Goal: Task Accomplishment & Management: Manage account settings

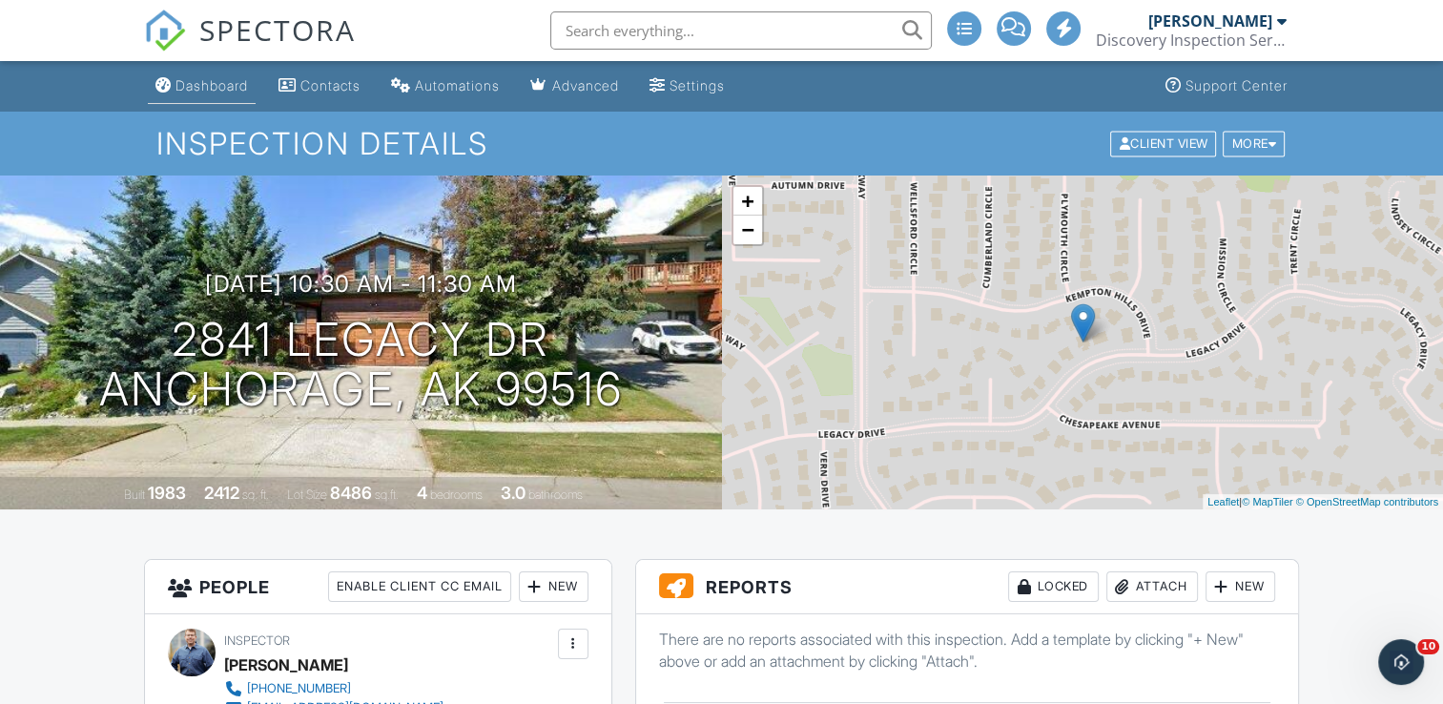
click at [195, 79] on div "Dashboard" at bounding box center [211, 85] width 72 height 16
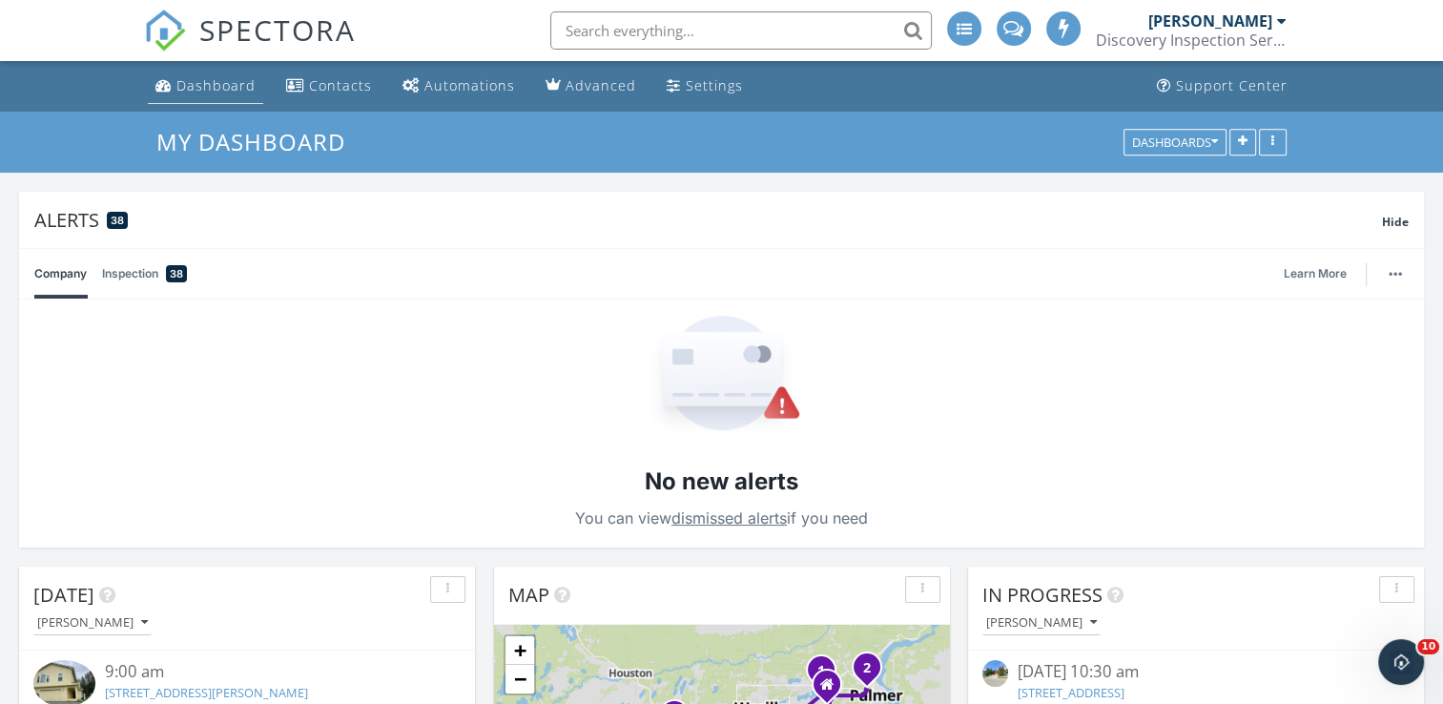
click at [207, 84] on div "Dashboard" at bounding box center [215, 85] width 79 height 18
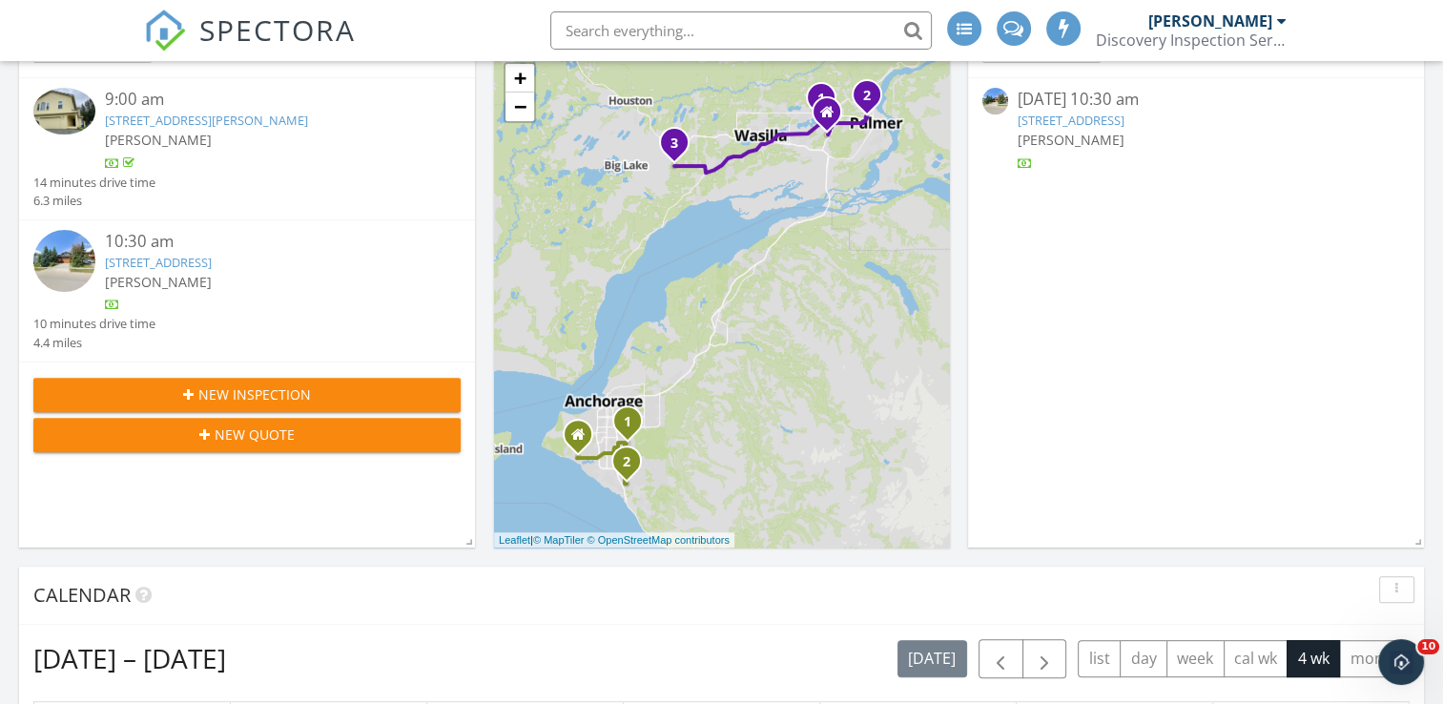
scroll to position [1049, 0]
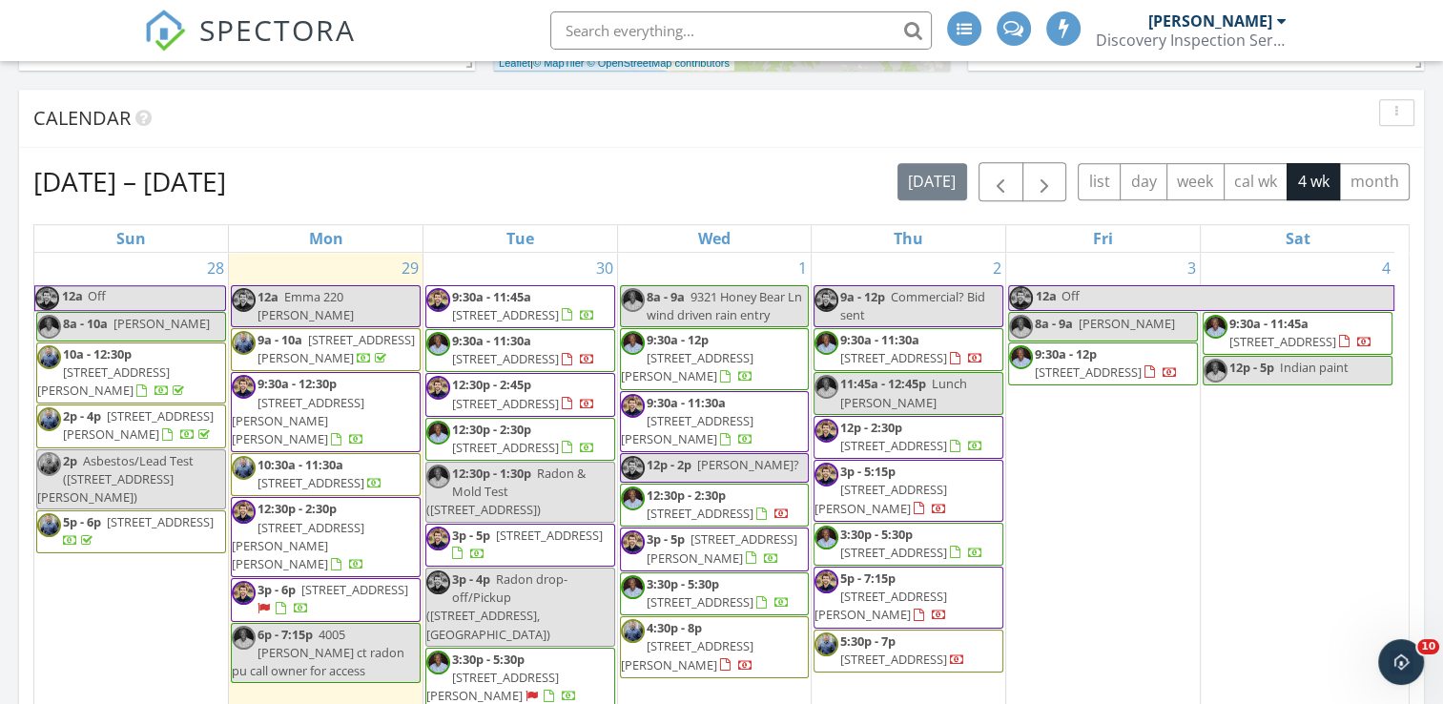
click at [107, 513] on span "[STREET_ADDRESS]" at bounding box center [160, 521] width 107 height 17
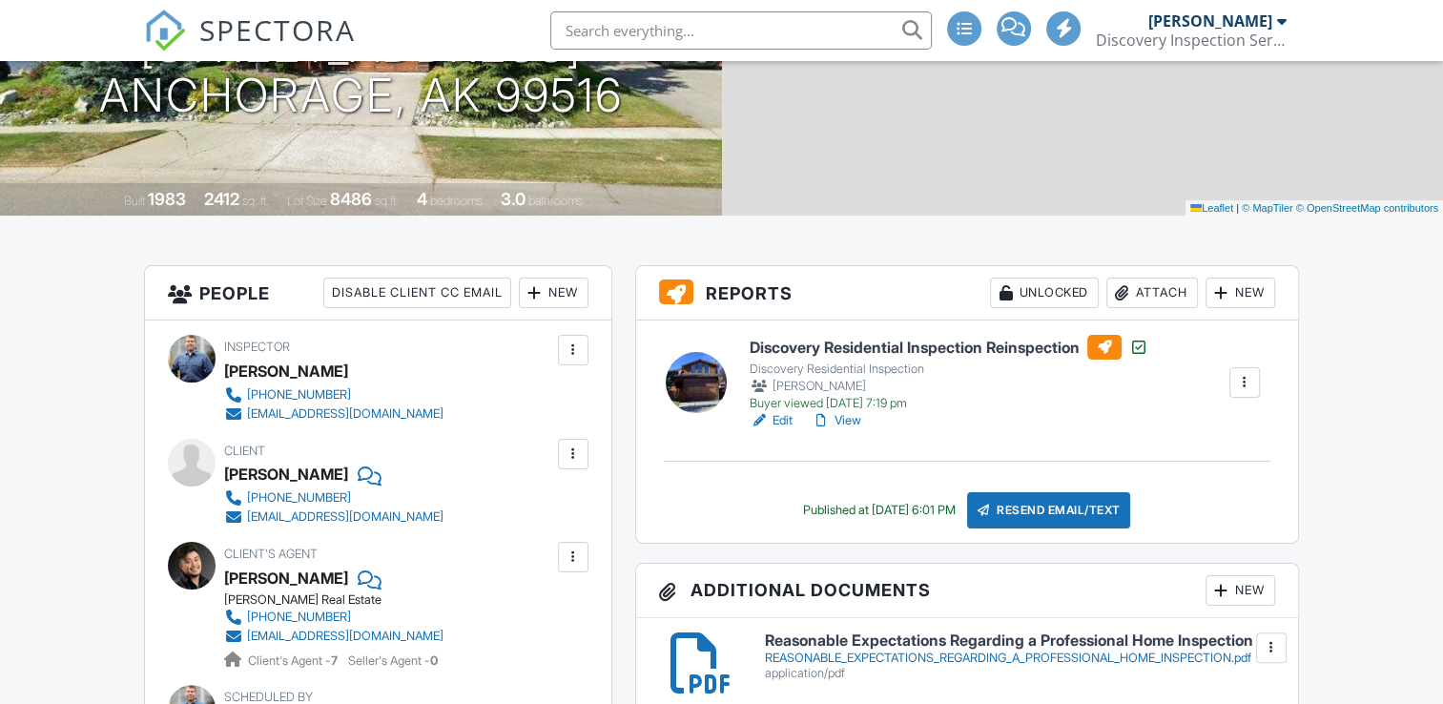
scroll to position [381, 0]
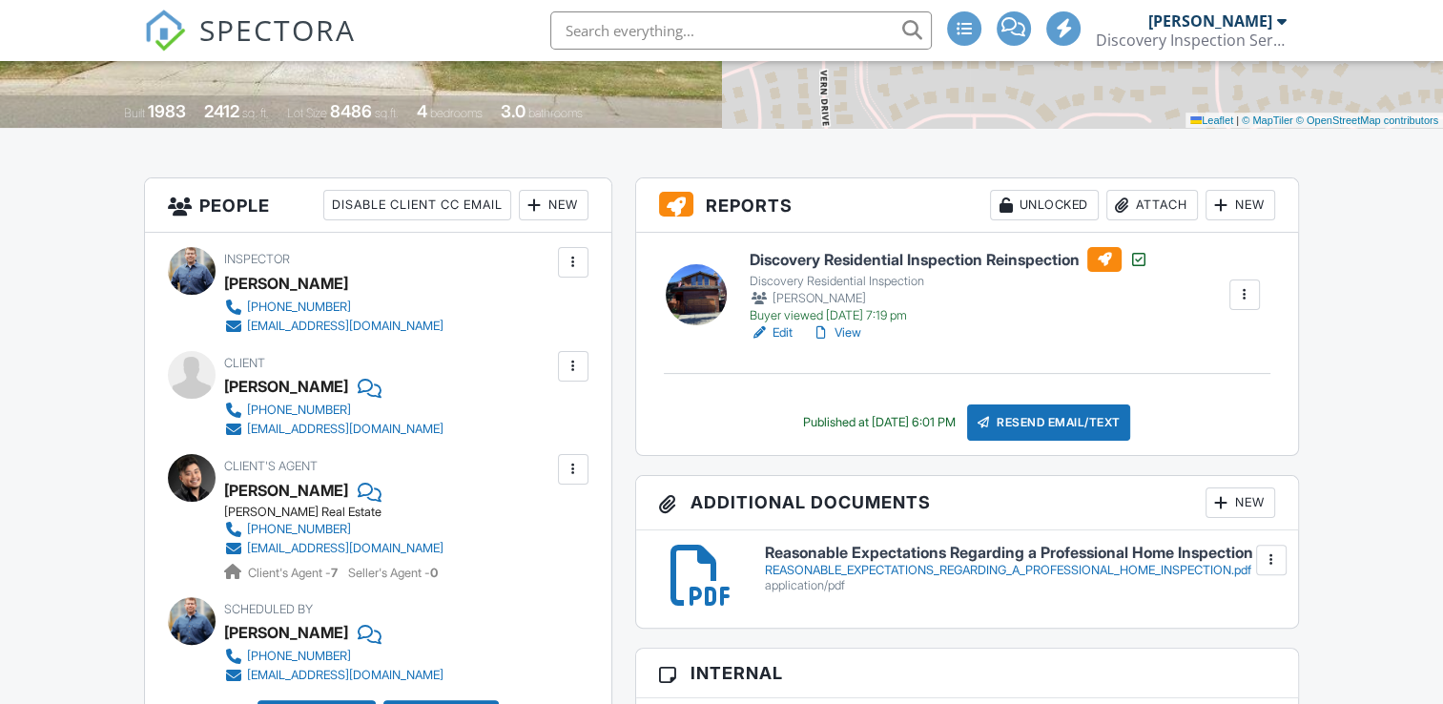
click at [1011, 256] on h6 "Discovery Residential Inspection Reinspection" at bounding box center [949, 259] width 399 height 25
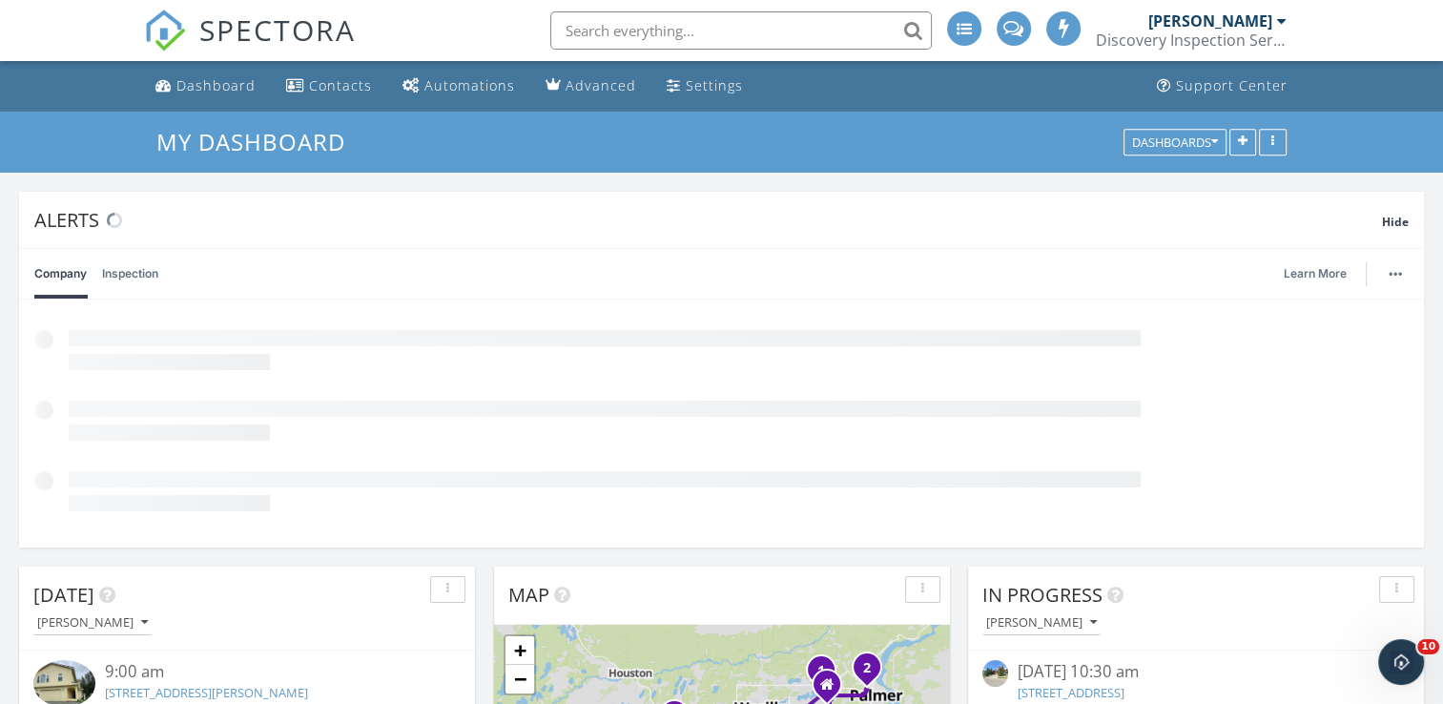
click at [1088, 695] on link "[STREET_ADDRESS]" at bounding box center [1070, 692] width 107 height 17
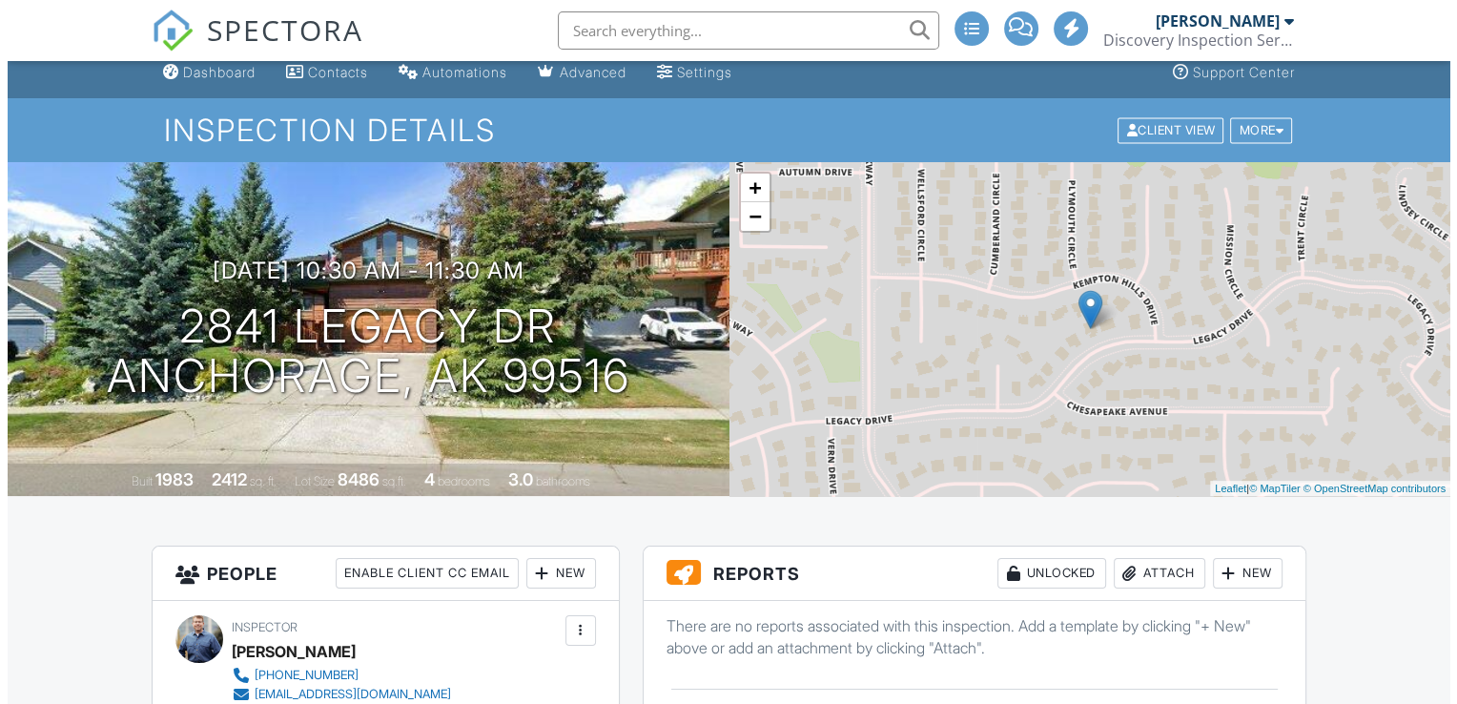
scroll to position [191, 0]
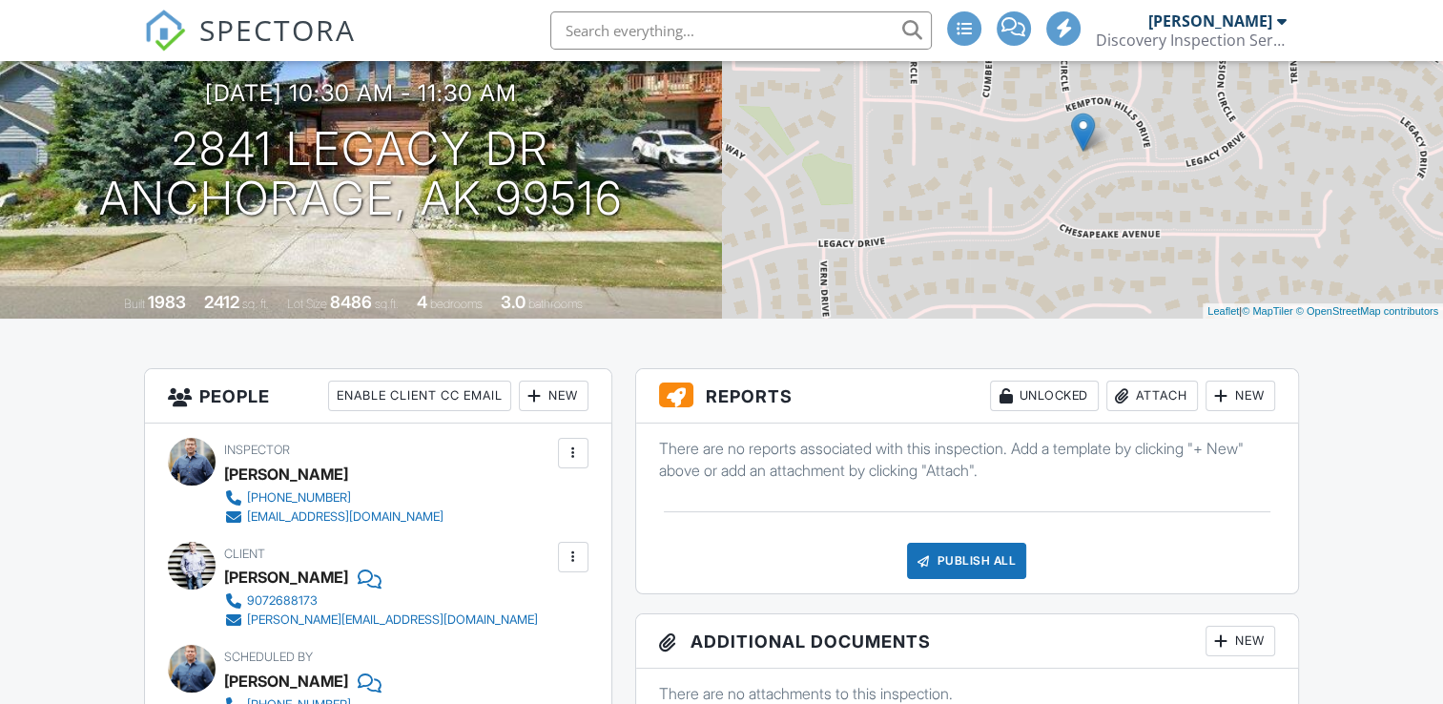
click at [969, 565] on div "Publish All" at bounding box center [966, 561] width 119 height 36
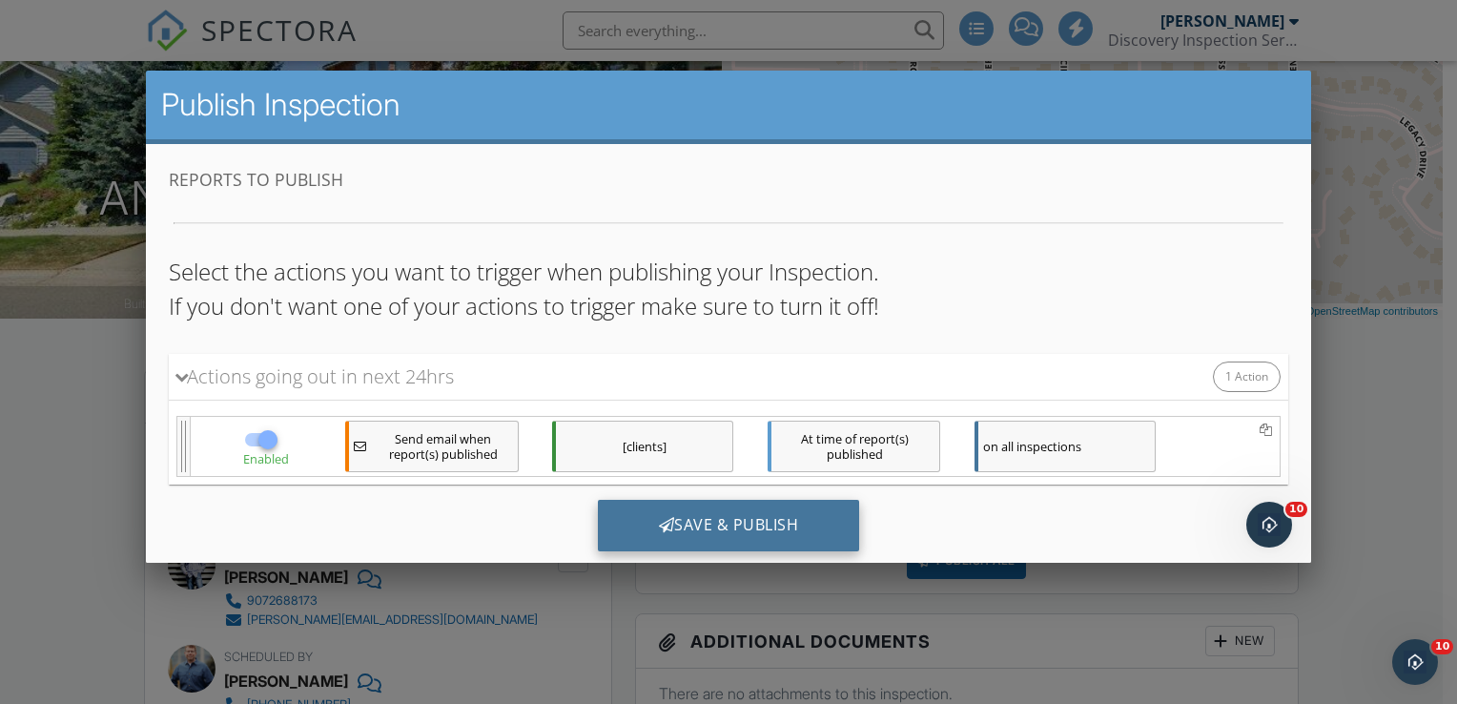
scroll to position [0, 0]
click at [731, 514] on div "Save & Publish" at bounding box center [728, 524] width 262 height 51
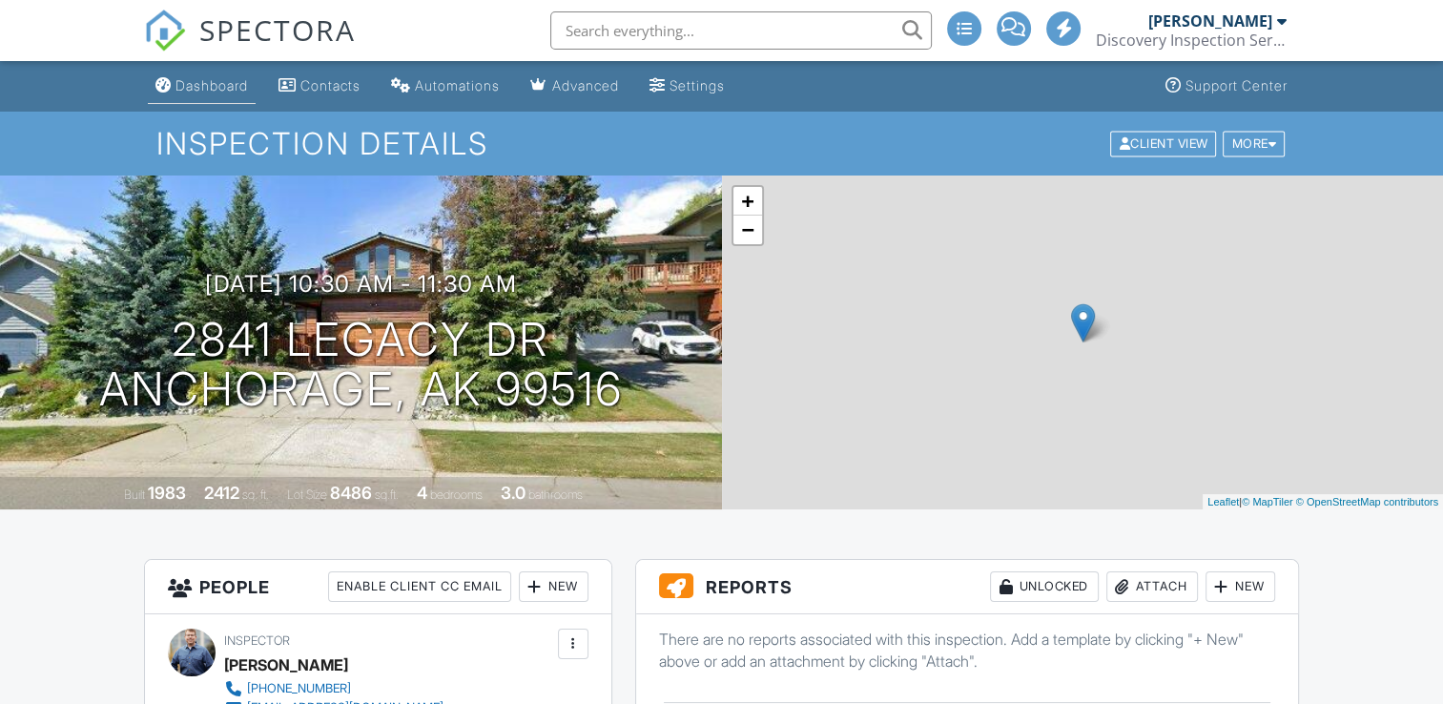
click at [195, 82] on div "Dashboard" at bounding box center [211, 85] width 72 height 16
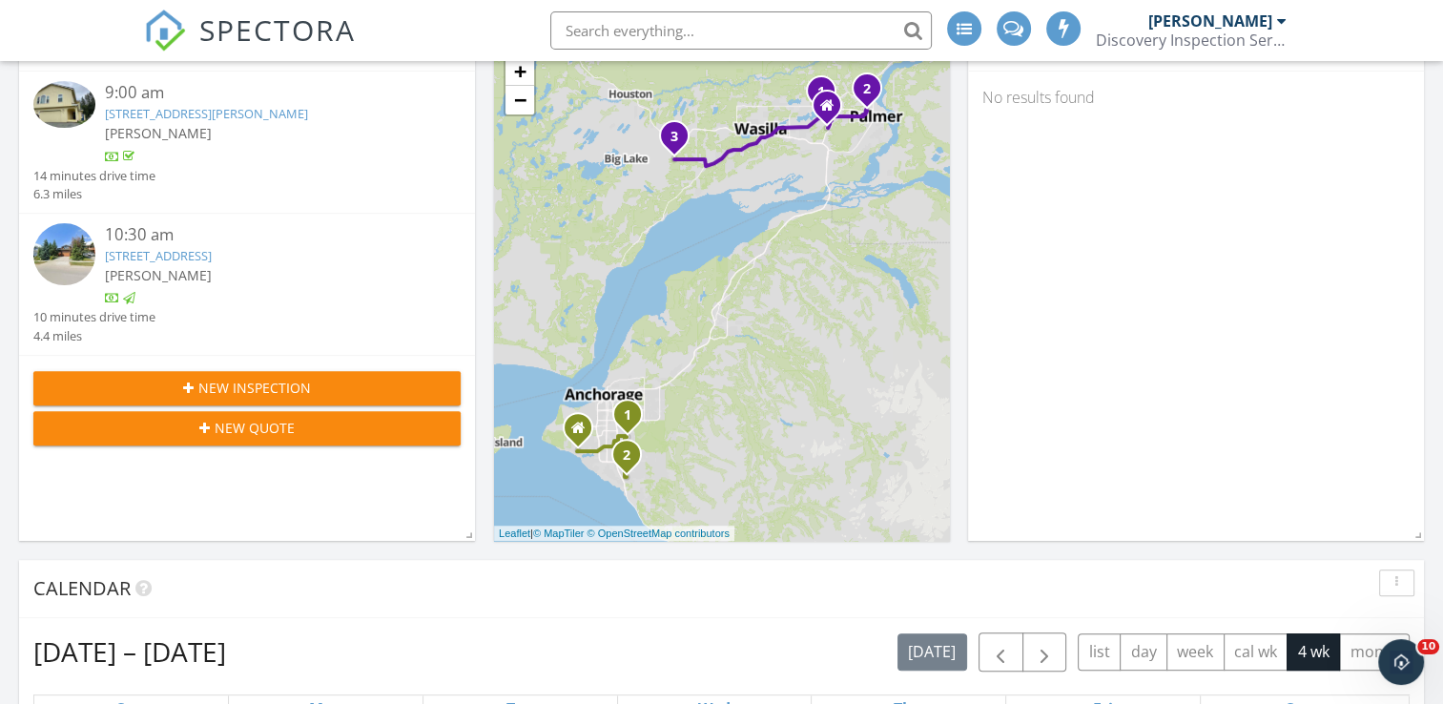
scroll to position [477, 0]
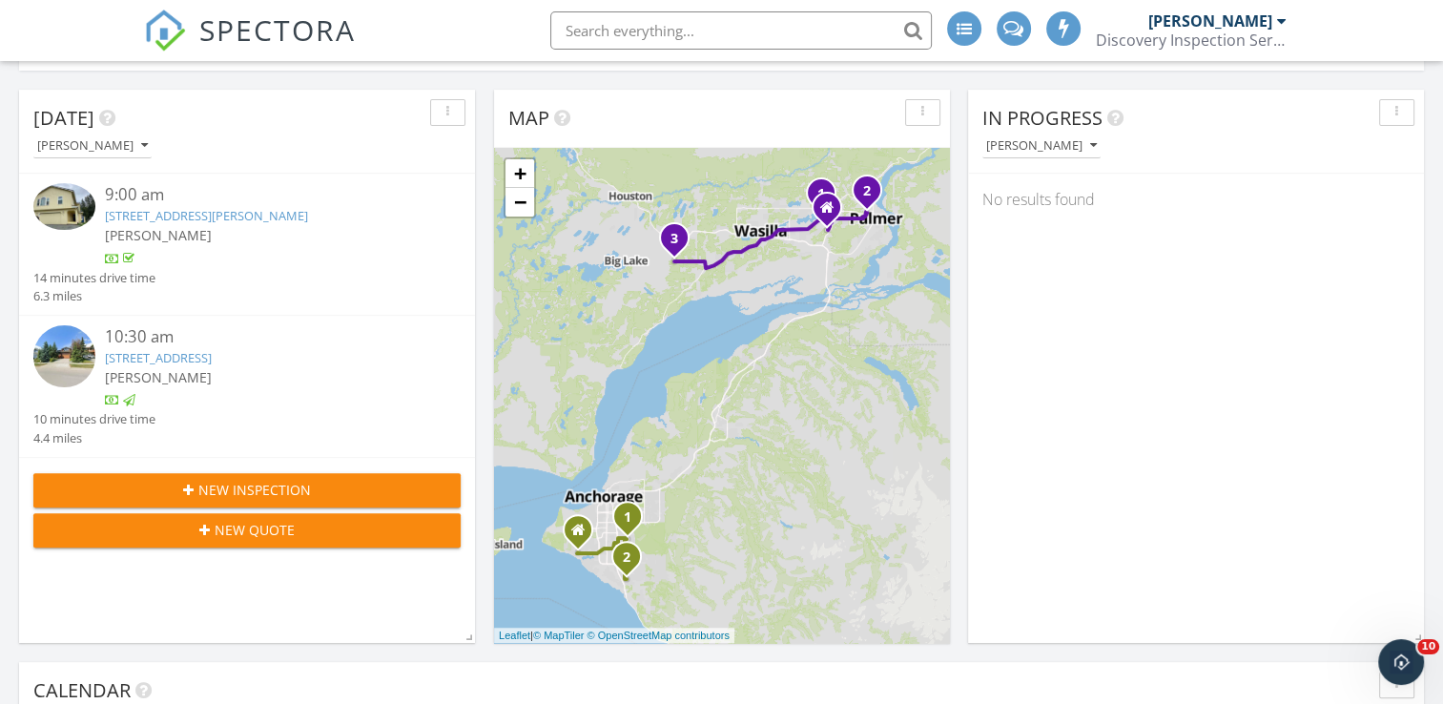
click at [587, 22] on input "text" at bounding box center [740, 30] width 381 height 38
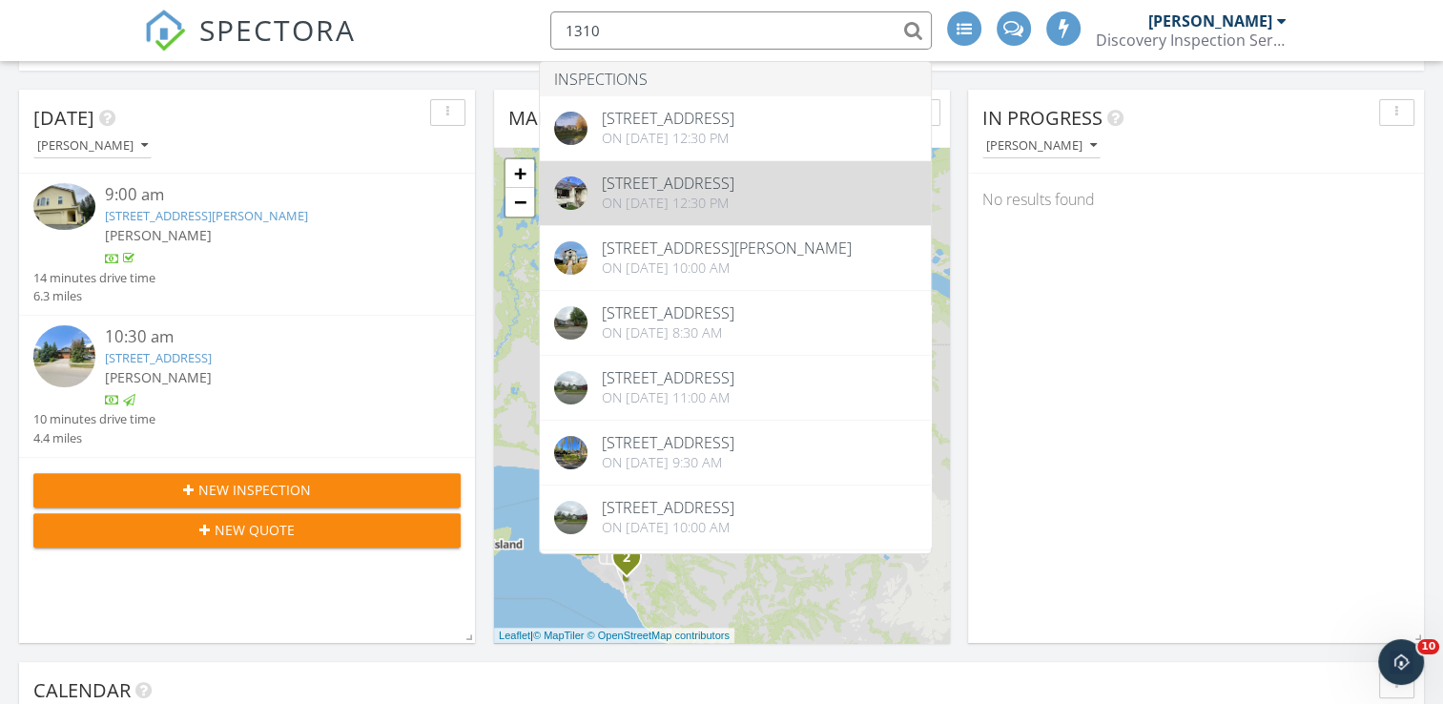
type input "1310"
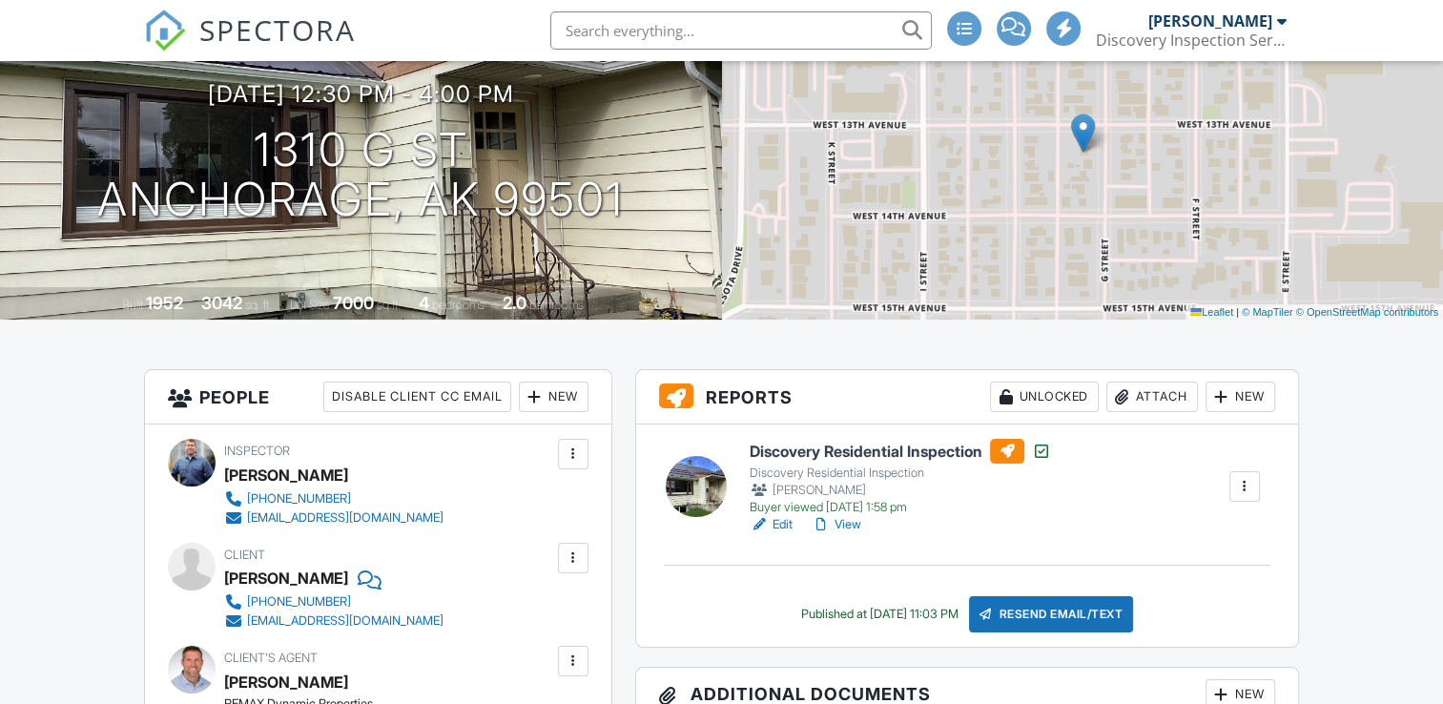
scroll to position [191, 0]
click at [824, 453] on h6 "Discovery Residential Inspection" at bounding box center [900, 450] width 301 height 25
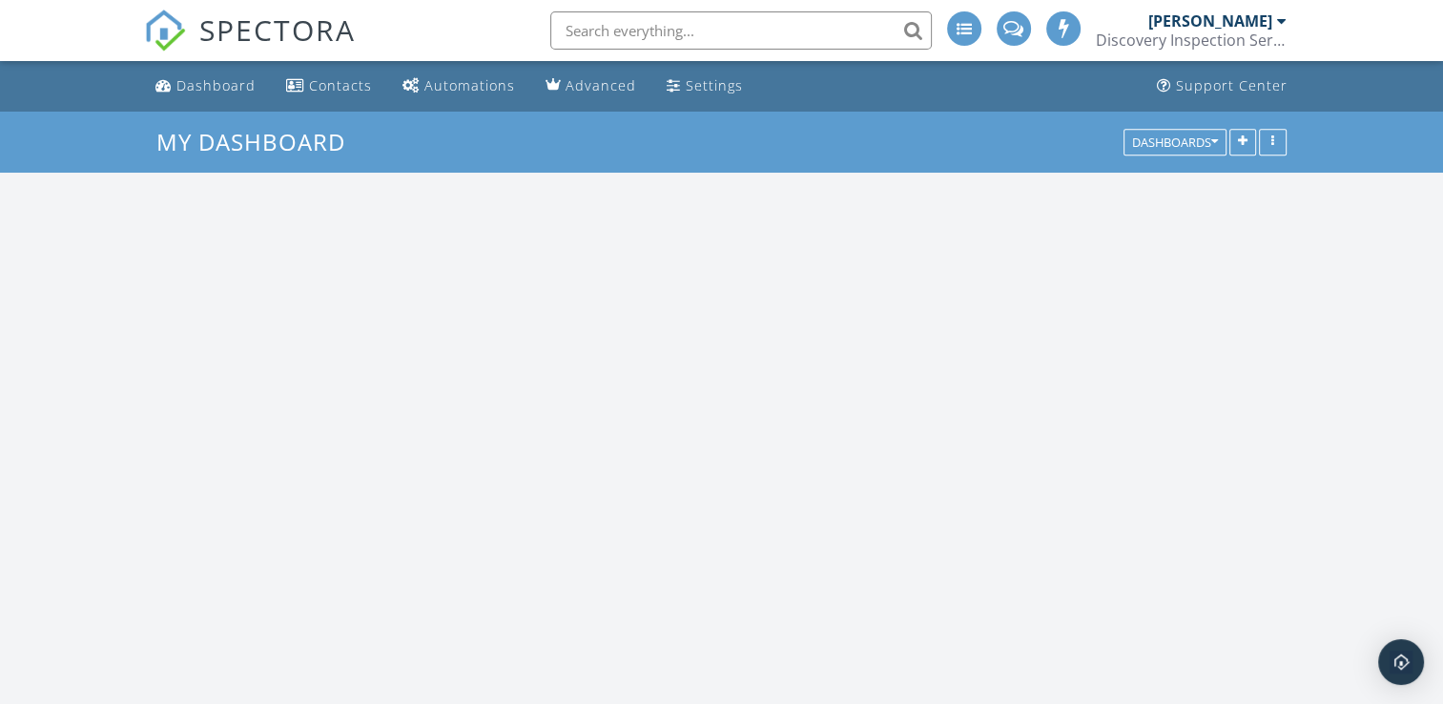
scroll to position [1765, 1472]
